Goal: Complete application form

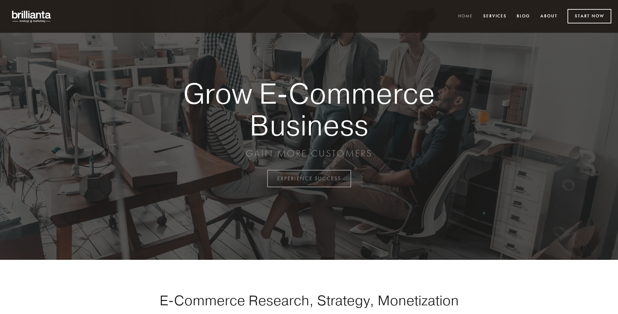
scroll to position [1752, 0]
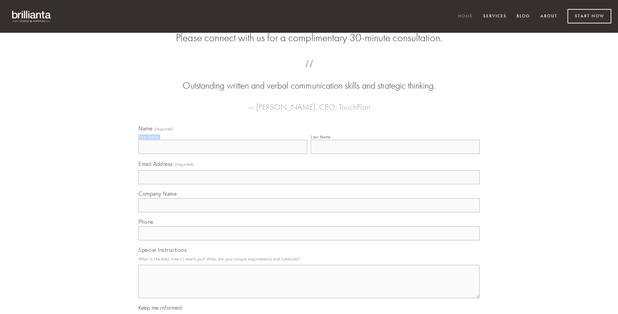
type input "[PERSON_NAME]"
click at [395, 154] on input "Last Name" at bounding box center [394, 147] width 169 height 14
type input "[PERSON_NAME]"
click at [309, 184] on input "Email Address (required)" at bounding box center [308, 177] width 341 height 14
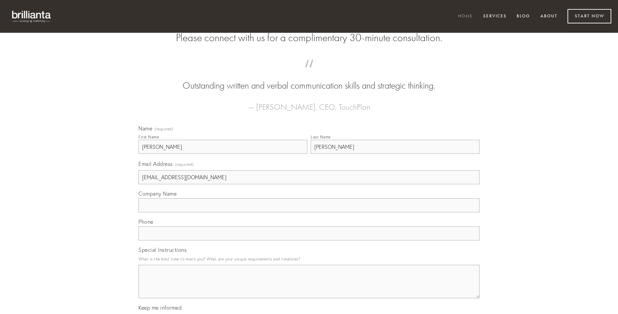
type input "[EMAIL_ADDRESS][DOMAIN_NAME]"
click at [309, 212] on input "Company Name" at bounding box center [308, 205] width 341 height 14
type input "approbo"
click at [309, 240] on input "text" at bounding box center [308, 233] width 341 height 14
click at [309, 287] on textarea "Special Instructions" at bounding box center [308, 281] width 341 height 33
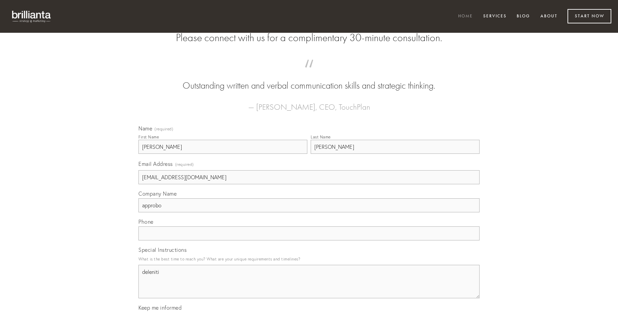
type textarea "deleniti"
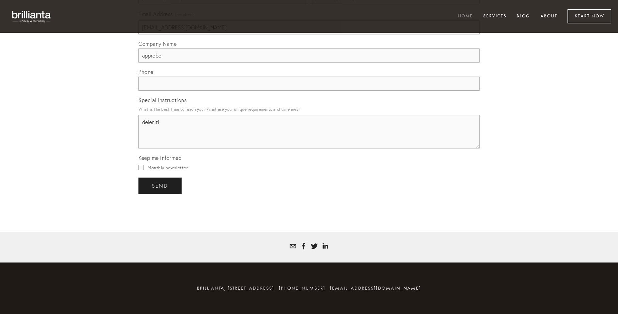
click at [160, 185] on span "send" at bounding box center [160, 186] width 16 height 6
